Goal: Information Seeking & Learning: Check status

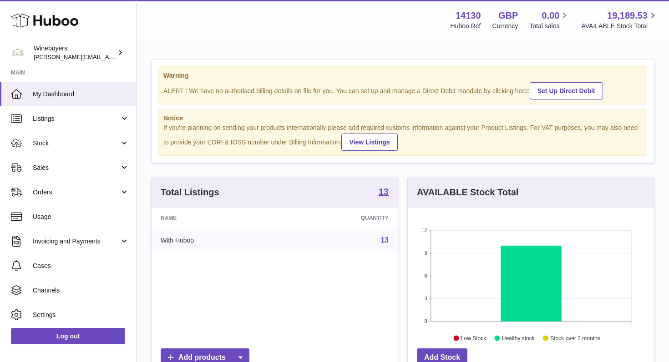
scroll to position [142, 246]
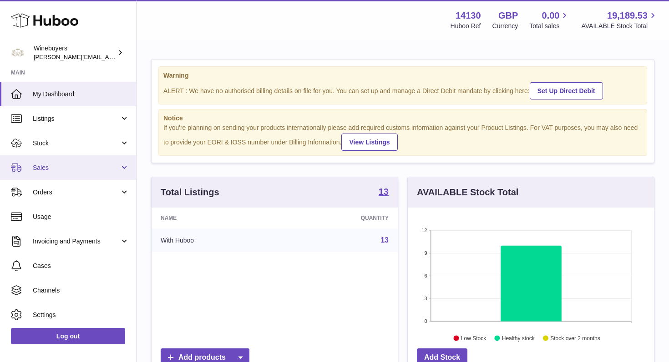
click at [121, 167] on link "Sales" at bounding box center [68, 168] width 136 height 25
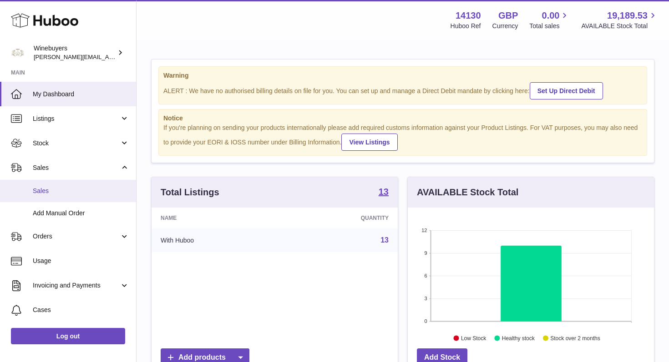
click at [55, 190] on span "Sales" at bounding box center [81, 191] width 96 height 9
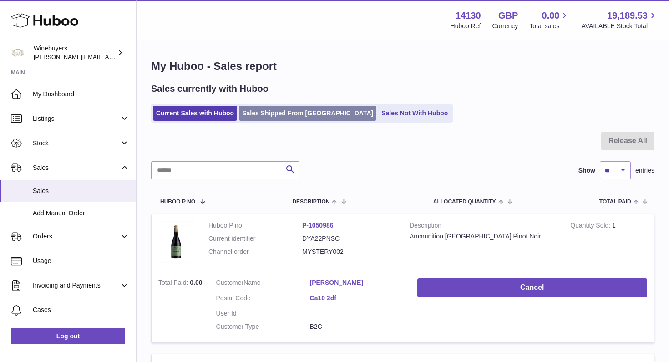
click at [282, 111] on link "Sales Shipped From [GEOGRAPHIC_DATA]" at bounding box center [307, 113] width 137 height 15
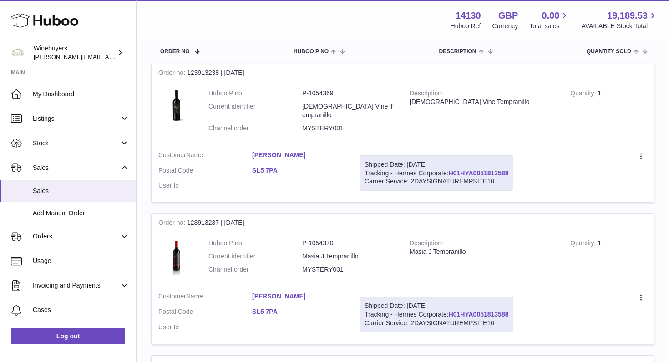
scroll to position [139, 0]
drag, startPoint x: 409, startPoint y: 100, endPoint x: 499, endPoint y: 99, distance: 90.1
click at [499, 99] on div "[DEMOGRAPHIC_DATA] Vine Tempranillo" at bounding box center [482, 100] width 147 height 9
copy div "[DEMOGRAPHIC_DATA] Vine Tempranillo"
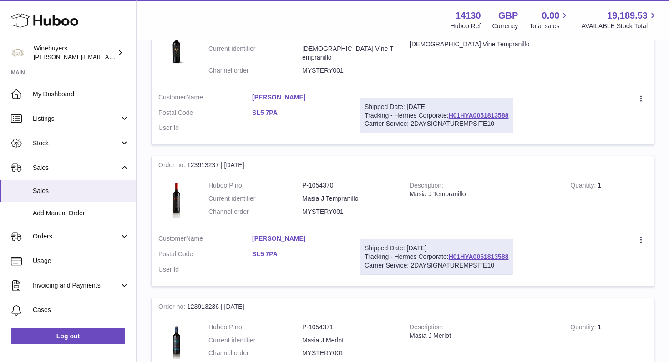
scroll to position [197, 0]
drag, startPoint x: 408, startPoint y: 185, endPoint x: 465, endPoint y: 189, distance: 56.5
click at [465, 189] on td "Description Masia J Tempranillo" at bounding box center [482, 199] width 161 height 53
copy div "Masia J Tempranillo"
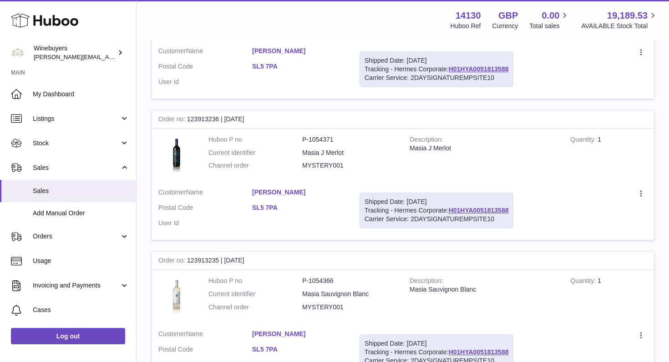
scroll to position [389, 0]
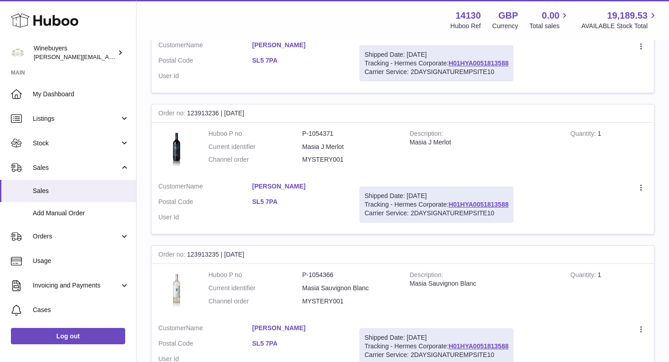
drag, startPoint x: 409, startPoint y: 133, endPoint x: 451, endPoint y: 135, distance: 42.4
click at [451, 135] on td "Description Masia J Merlot" at bounding box center [482, 149] width 161 height 53
copy div "Masia J Merlot"
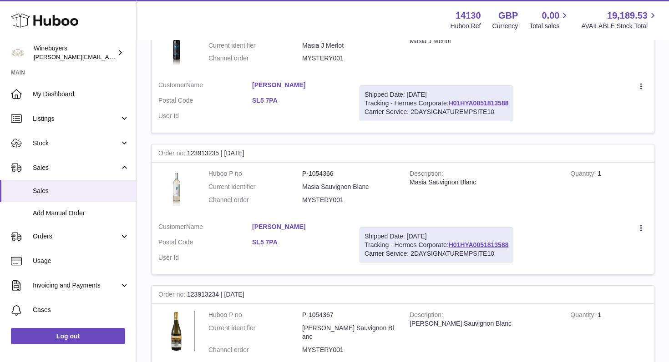
scroll to position [494, 0]
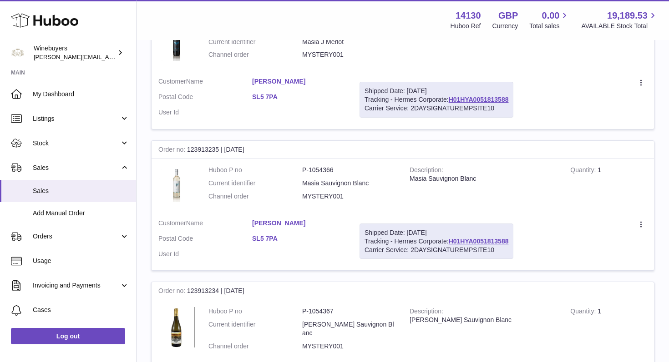
drag, startPoint x: 409, startPoint y: 170, endPoint x: 477, endPoint y: 175, distance: 67.9
click at [477, 175] on td "Description Masia Sauvignon Blanc" at bounding box center [482, 185] width 161 height 53
copy div "Masia Sauvignon Blanc"
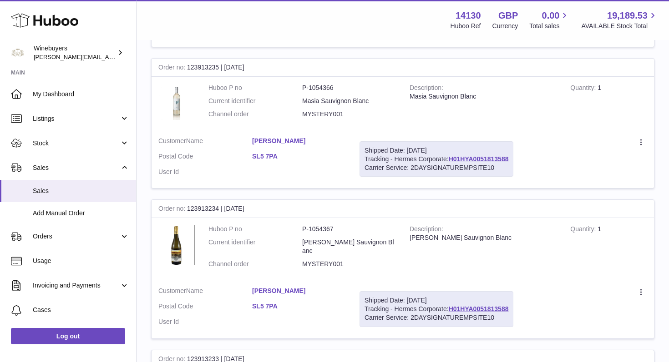
scroll to position [578, 0]
drag, startPoint x: 407, startPoint y: 228, endPoint x: 479, endPoint y: 231, distance: 71.5
click at [479, 231] on td "Description Lastra Sauvignon Blanc" at bounding box center [482, 248] width 161 height 62
copy div "[PERSON_NAME] Sauvignon Blanc"
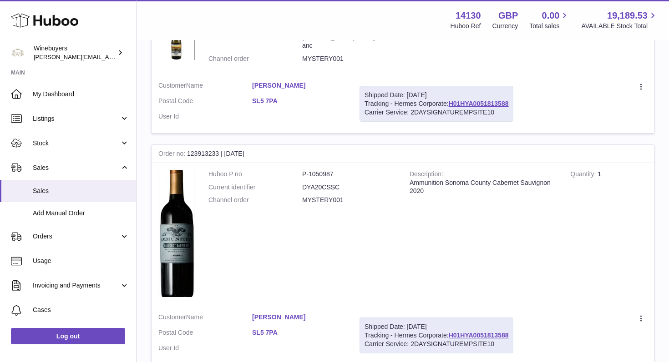
scroll to position [789, 0]
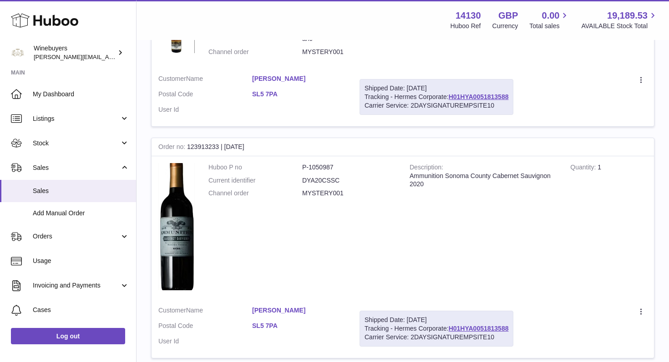
drag, startPoint x: 410, startPoint y: 161, endPoint x: 557, endPoint y: 168, distance: 147.5
click at [557, 168] on td "Description Ammunition Sonoma County Cabernet Sauvignon 2020" at bounding box center [482, 227] width 161 height 143
copy div "Ammunition Sonoma County Cabernet Sauvignon 2020"
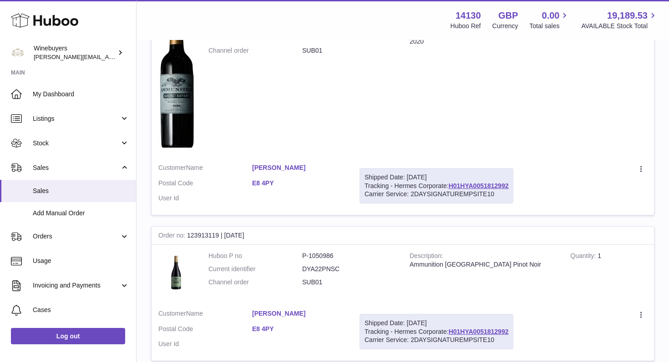
scroll to position [1496, 0]
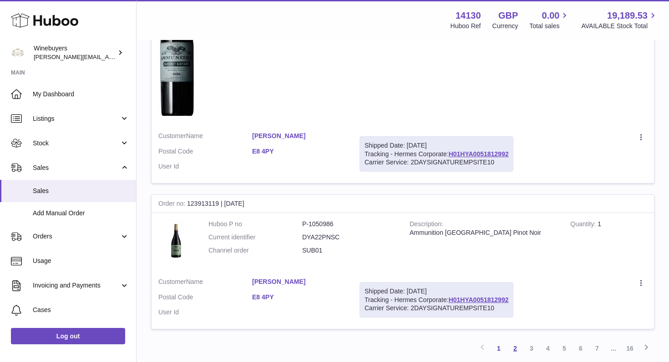
click at [513, 341] on link "2" at bounding box center [515, 349] width 16 height 16
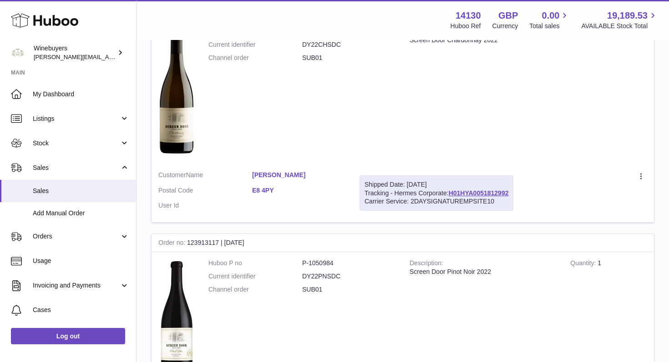
scroll to position [203, 0]
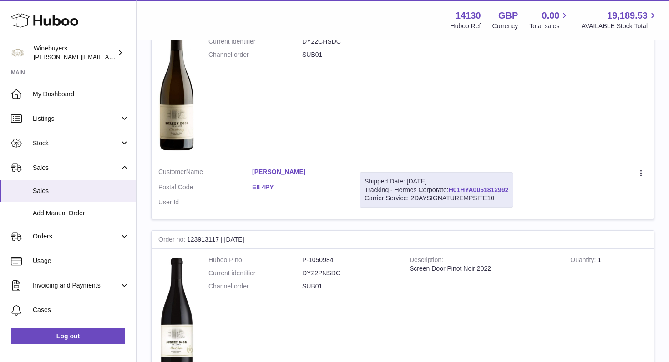
click at [378, 203] on div "Shipped Date: 2nd Sep 2025 Tracking - Hermes Corporate: H01HYA0051812992 Carrie…" at bounding box center [436, 190] width 154 height 36
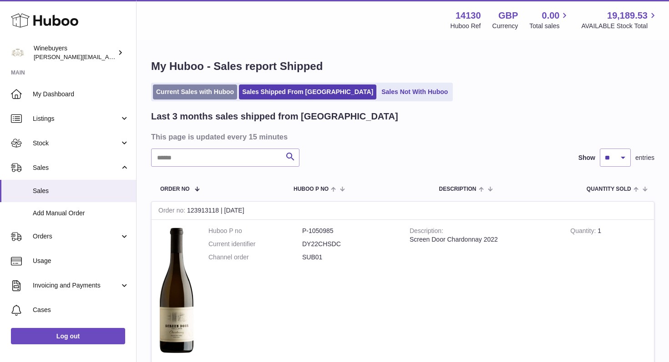
click at [215, 96] on link "Current Sales with Huboo" at bounding box center [195, 92] width 84 height 15
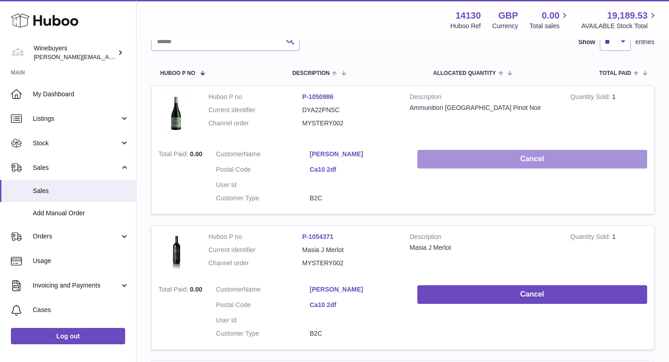
scroll to position [131, 0]
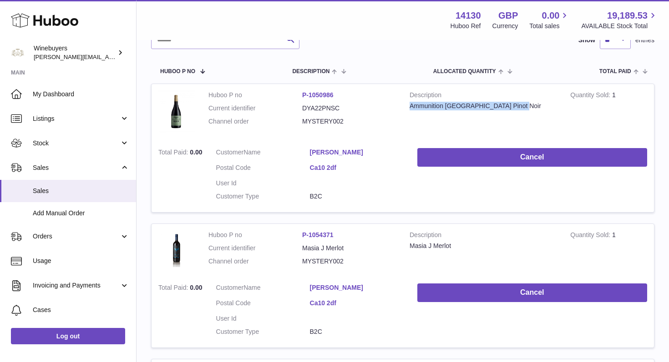
drag, startPoint x: 408, startPoint y: 105, endPoint x: 520, endPoint y: 105, distance: 111.9
click at [520, 105] on td "Description Ammunition Sonoma County Pinot Noir" at bounding box center [482, 112] width 161 height 57
copy div "Ammunition [GEOGRAPHIC_DATA] Pinot Noir"
drag, startPoint x: 410, startPoint y: 247, endPoint x: 452, endPoint y: 249, distance: 41.9
click at [452, 249] on div "Masia J Merlot" at bounding box center [482, 246] width 147 height 9
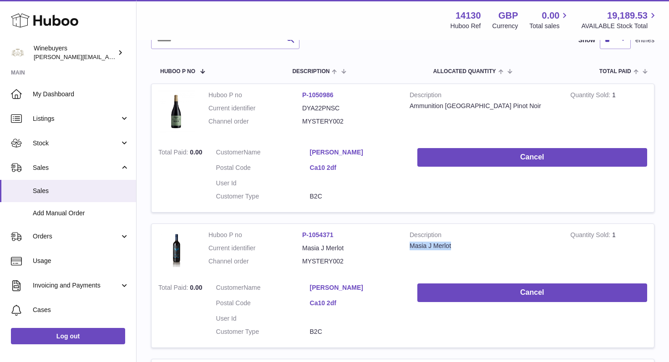
copy div "Masia J Merlot"
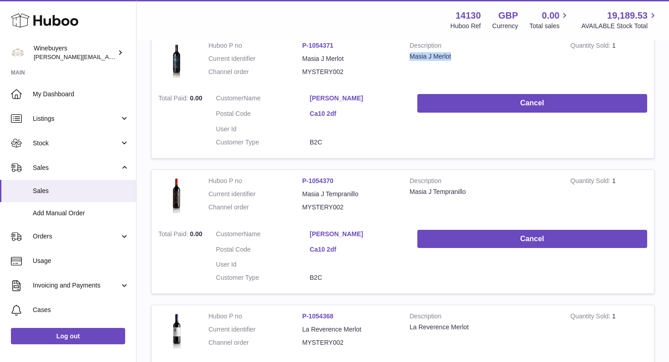
scroll to position [347, 0]
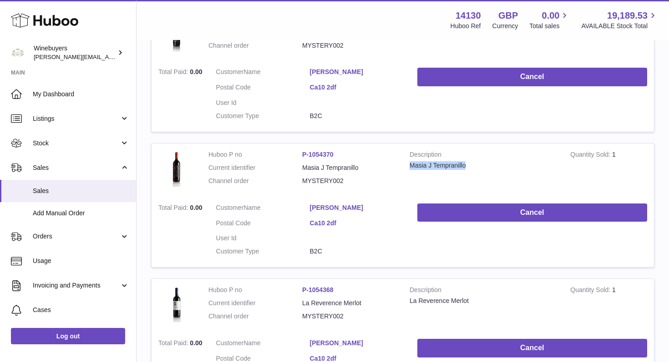
drag, startPoint x: 410, startPoint y: 166, endPoint x: 468, endPoint y: 163, distance: 57.3
click at [468, 163] on div "Masia J Tempranillo" at bounding box center [482, 165] width 147 height 9
copy div "Masia J Tempranillo"
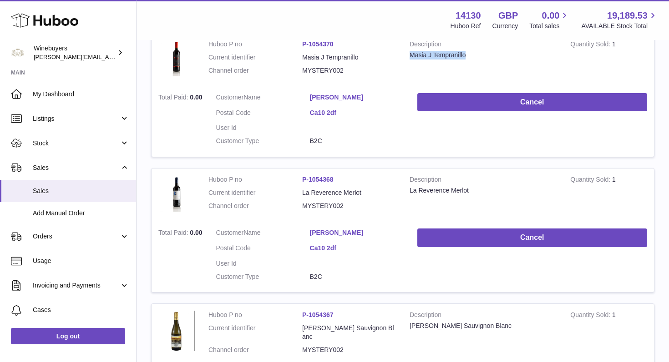
scroll to position [463, 0]
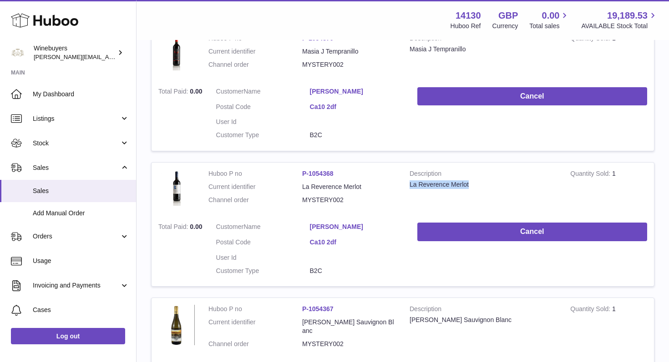
drag, startPoint x: 408, startPoint y: 182, endPoint x: 481, endPoint y: 186, distance: 73.3
click at [481, 186] on td "Description La Reverence Merlot" at bounding box center [482, 189] width 161 height 53
copy div "La Reverence Merlot"
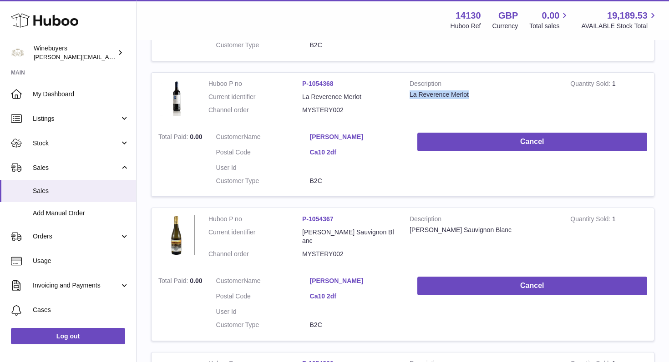
scroll to position [558, 0]
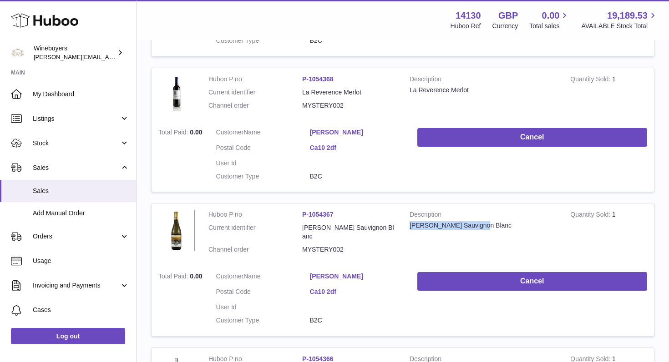
drag, startPoint x: 409, startPoint y: 224, endPoint x: 482, endPoint y: 225, distance: 72.8
click at [482, 225] on div "[PERSON_NAME] Sauvignon Blanc" at bounding box center [482, 225] width 147 height 9
copy div "[PERSON_NAME] Sauvignon Blanc"
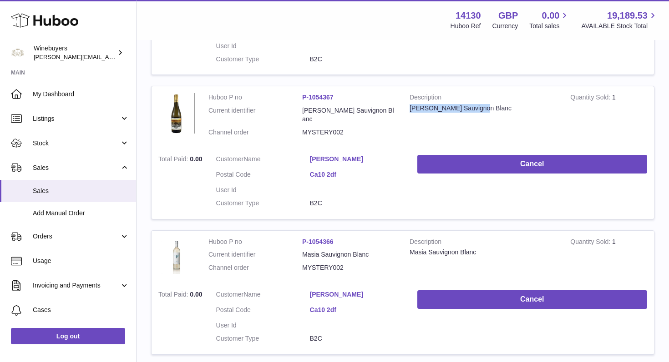
scroll to position [745, 0]
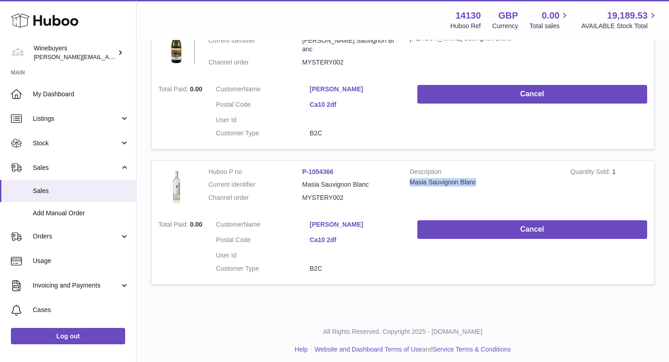
drag, startPoint x: 408, startPoint y: 177, endPoint x: 476, endPoint y: 181, distance: 67.5
click at [476, 181] on td "Description Masia Sauvignon Blanc" at bounding box center [482, 187] width 161 height 53
copy div "Masia Sauvignon Blanc"
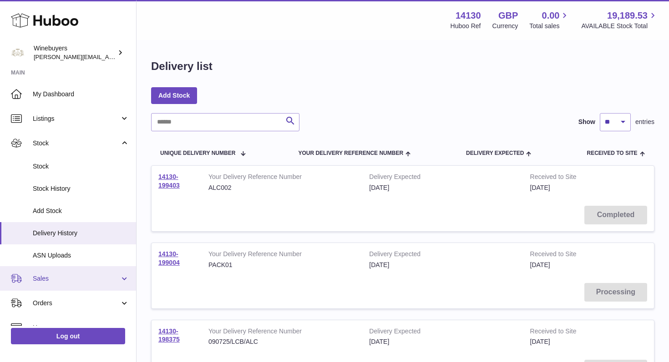
click at [121, 275] on link "Sales" at bounding box center [68, 279] width 136 height 25
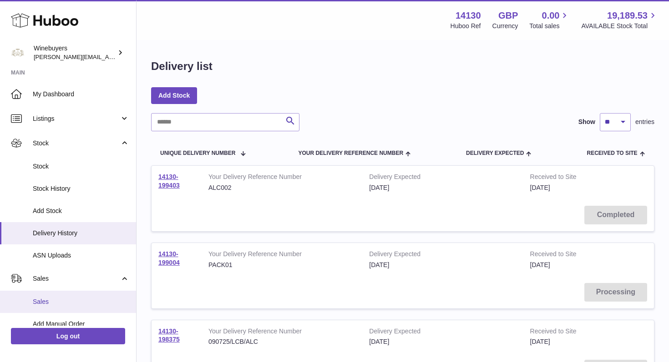
click at [57, 302] on span "Sales" at bounding box center [81, 302] width 96 height 9
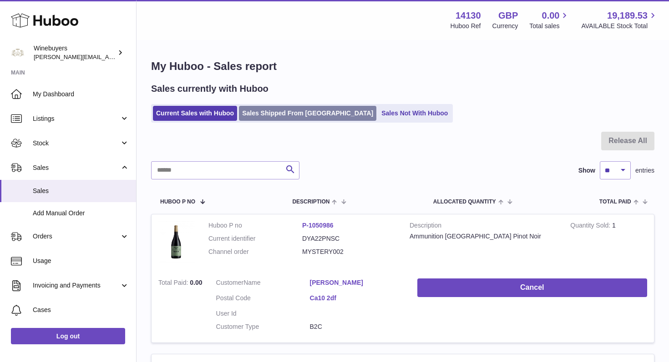
click at [276, 110] on link "Sales Shipped From [GEOGRAPHIC_DATA]" at bounding box center [307, 113] width 137 height 15
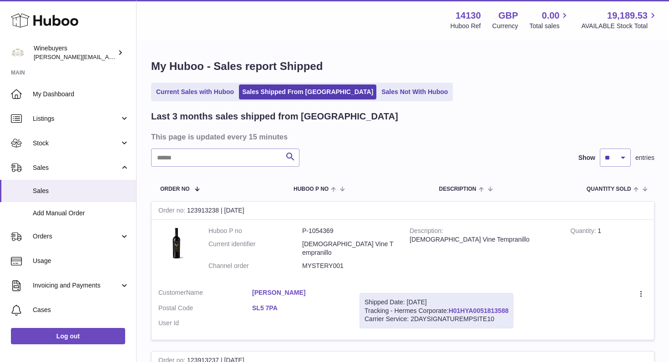
click at [478, 307] on link "H01HYA0051813588" at bounding box center [478, 310] width 60 height 7
